Goal: Transaction & Acquisition: Obtain resource

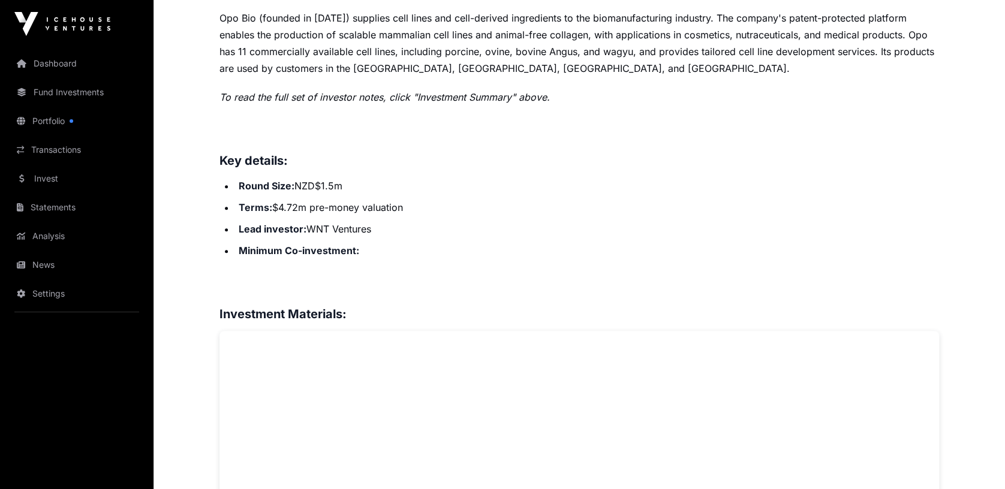
scroll to position [394, 0]
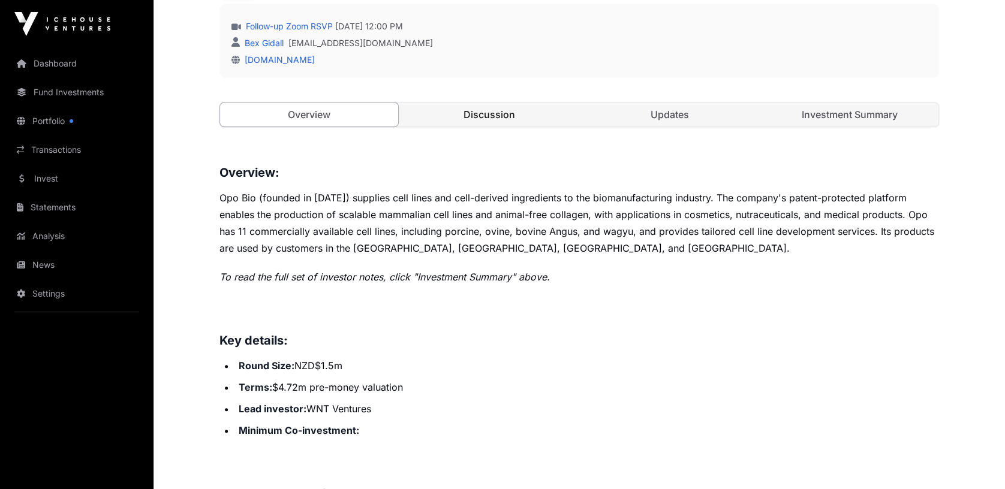
click at [486, 107] on link "Discussion" at bounding box center [490, 115] width 178 height 24
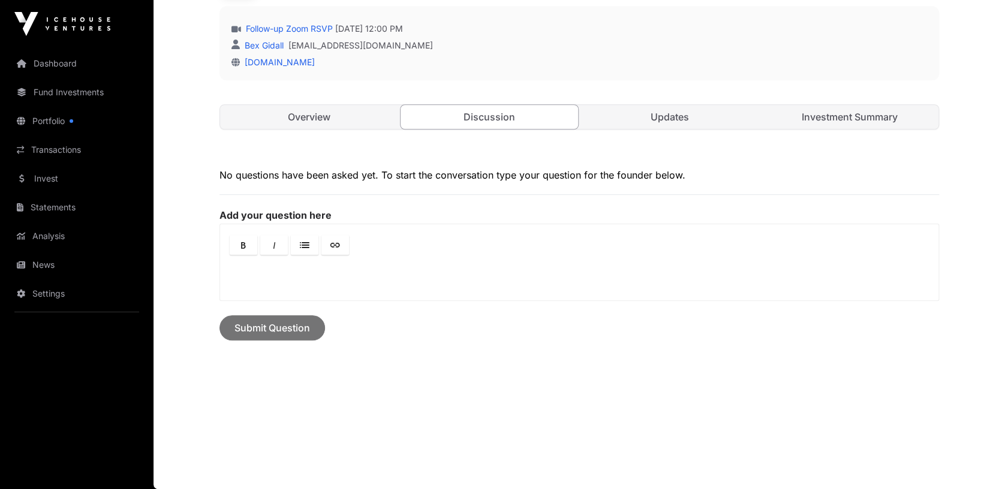
scroll to position [390, 0]
click at [853, 115] on link "Investment Summary" at bounding box center [850, 118] width 178 height 24
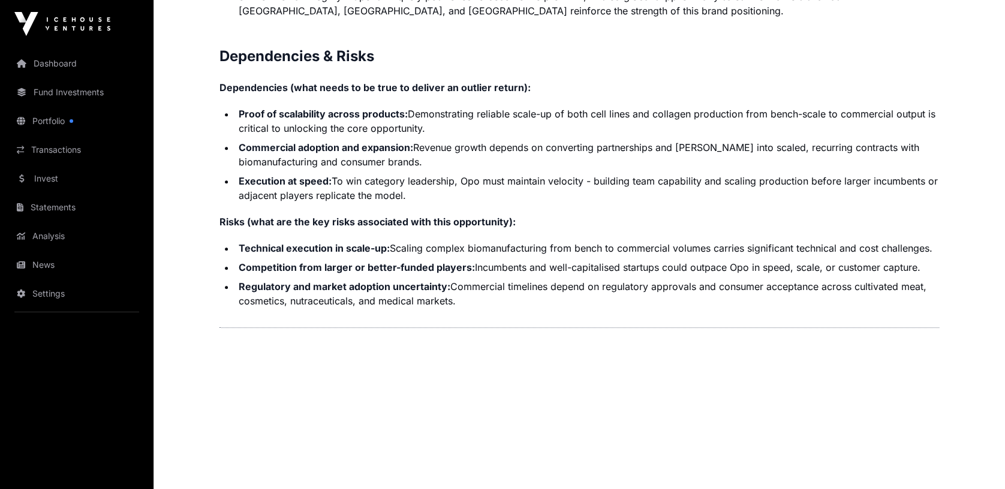
scroll to position [2600, 0]
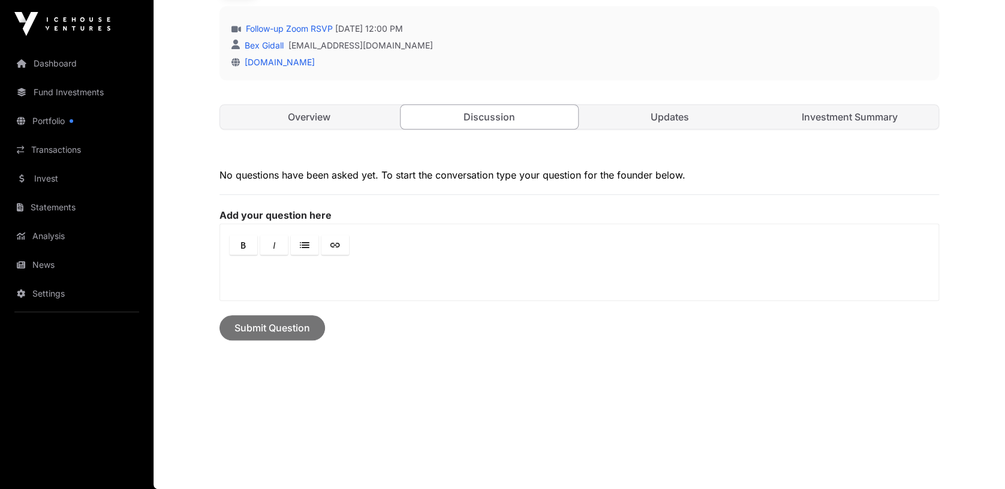
scroll to position [390, 0]
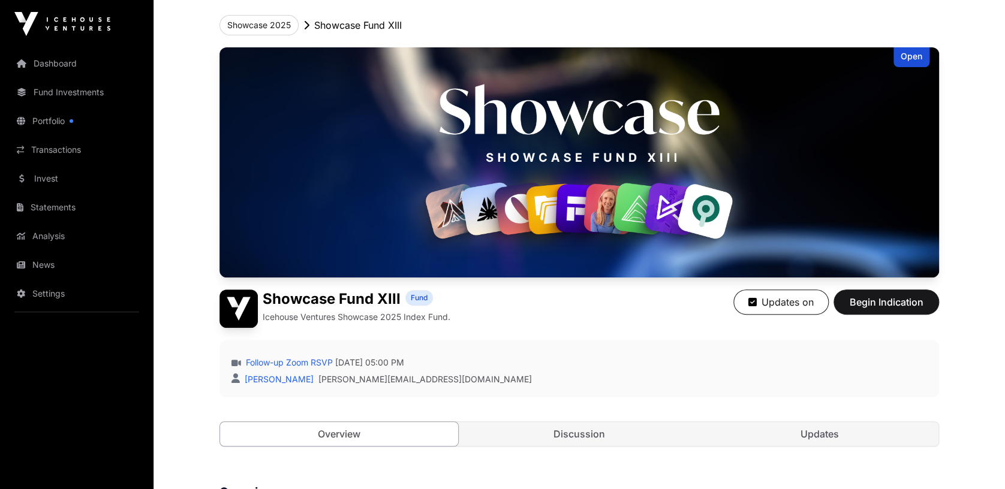
scroll to position [80, 0]
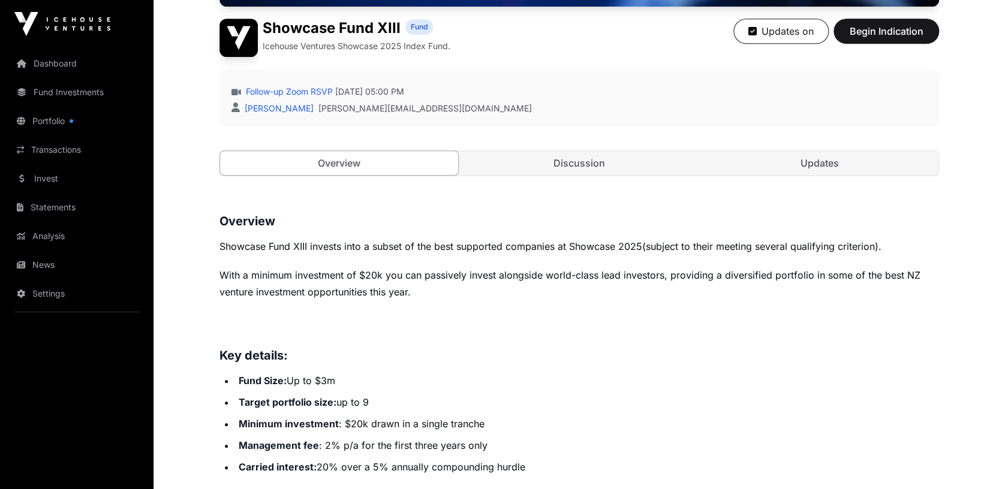
scroll to position [240, 0]
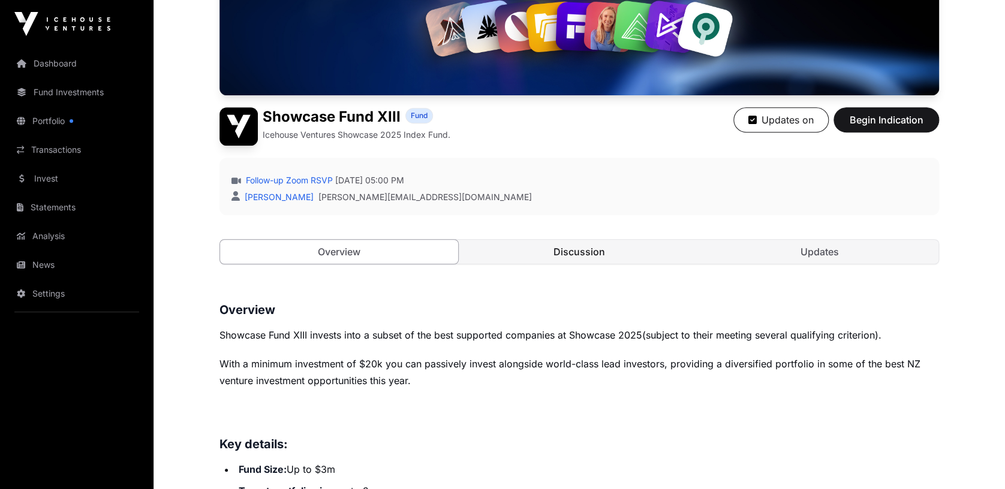
drag, startPoint x: 573, startPoint y: 247, endPoint x: 612, endPoint y: 245, distance: 39.0
click at [573, 247] on link "Discussion" at bounding box center [580, 252] width 238 height 24
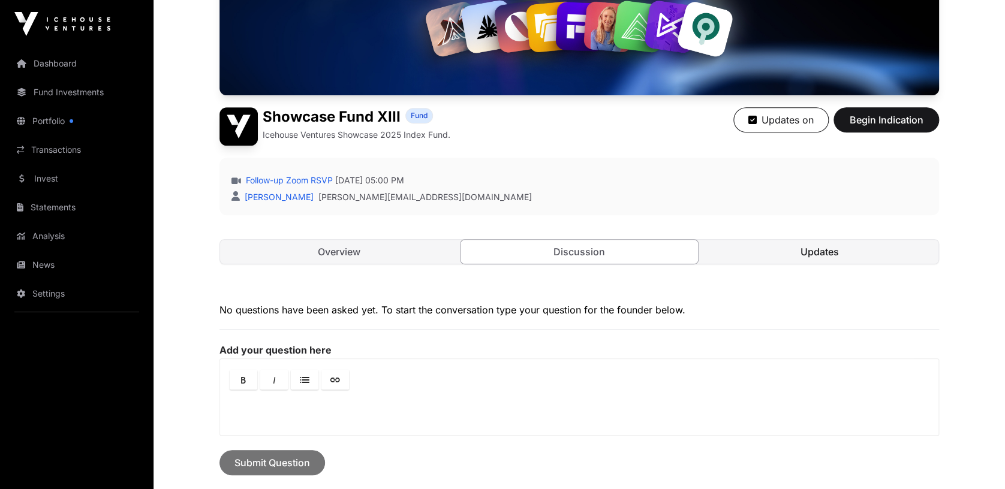
click at [831, 250] on link "Updates" at bounding box center [820, 252] width 238 height 24
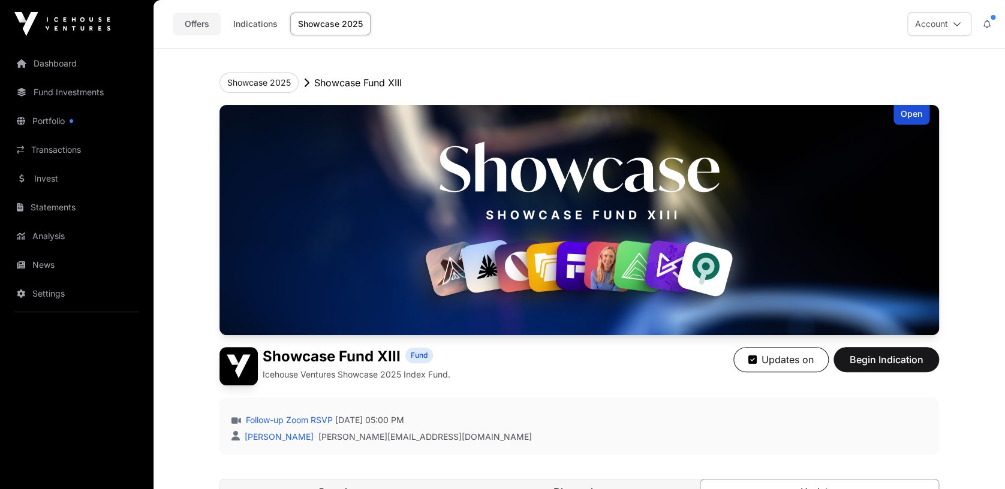
click at [187, 25] on link "Offers" at bounding box center [197, 24] width 48 height 23
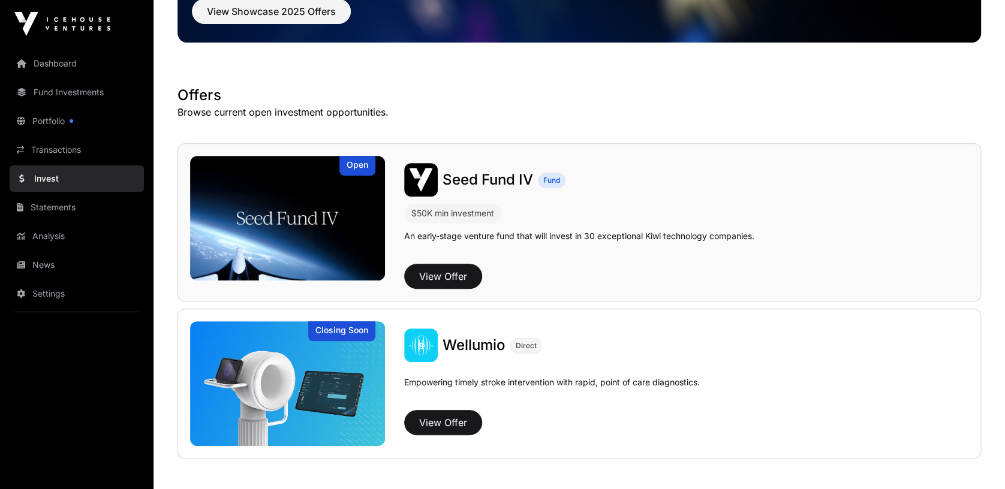
scroll to position [229, 0]
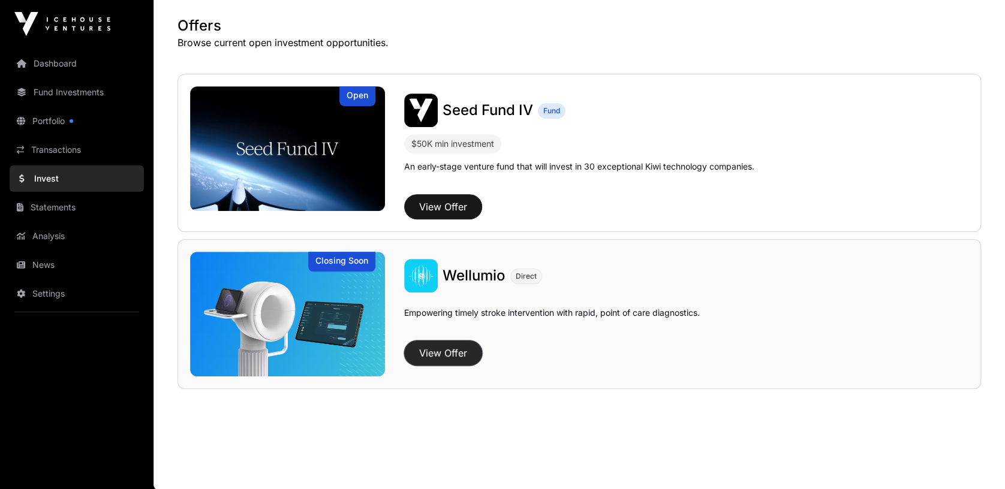
click at [449, 354] on button "View Offer" at bounding box center [443, 353] width 78 height 25
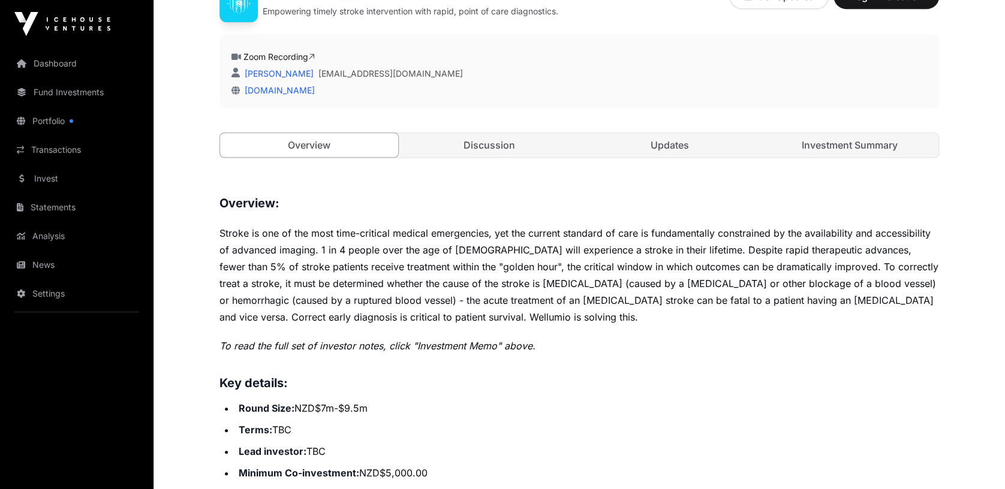
scroll to position [220, 0]
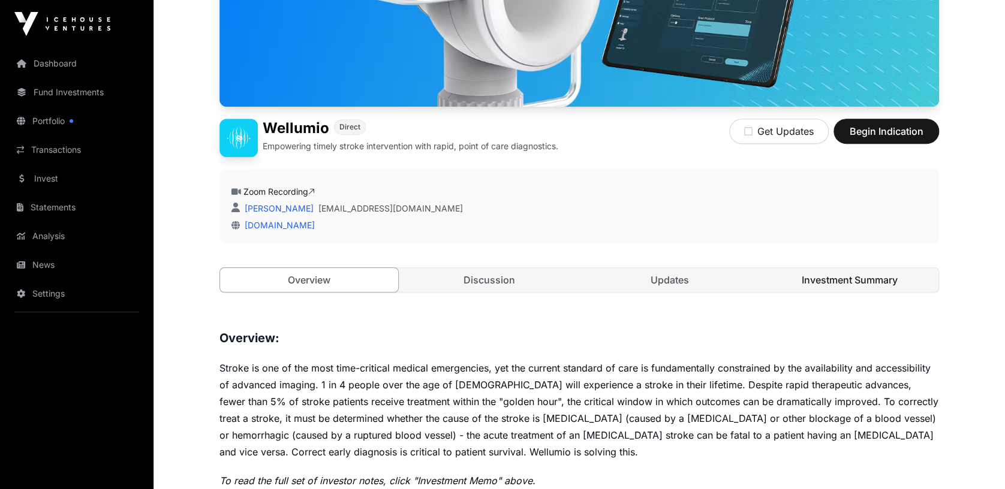
click at [834, 273] on link "Investment Summary" at bounding box center [850, 280] width 178 height 24
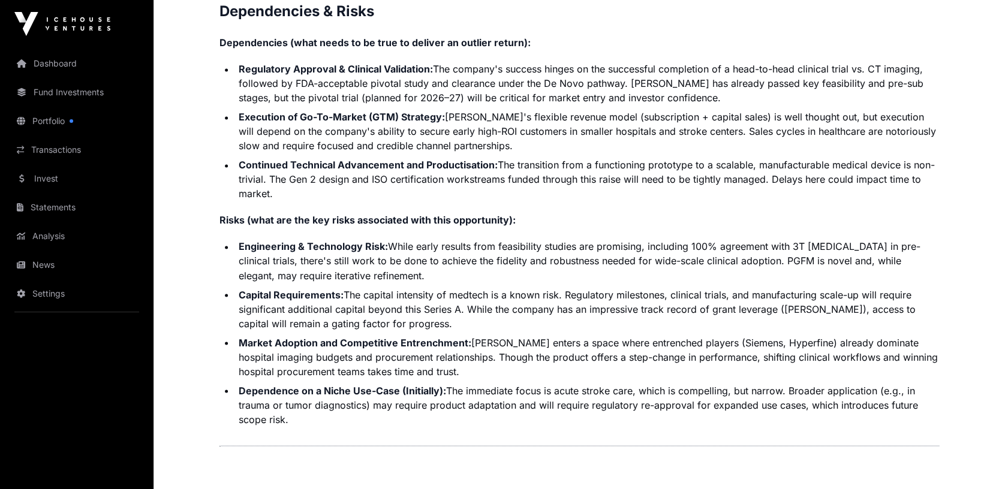
scroll to position [3248, 0]
